Goal: Information Seeking & Learning: Learn about a topic

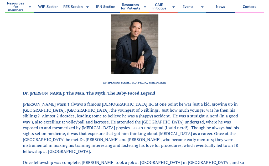
scroll to position [141, 0]
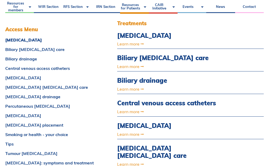
scroll to position [135, 0]
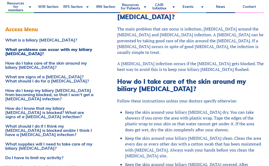
scroll to position [208, 0]
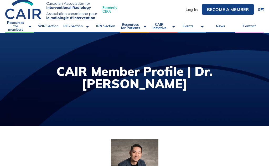
scroll to position [16, 0]
